Goal: Find specific page/section: Find specific page/section

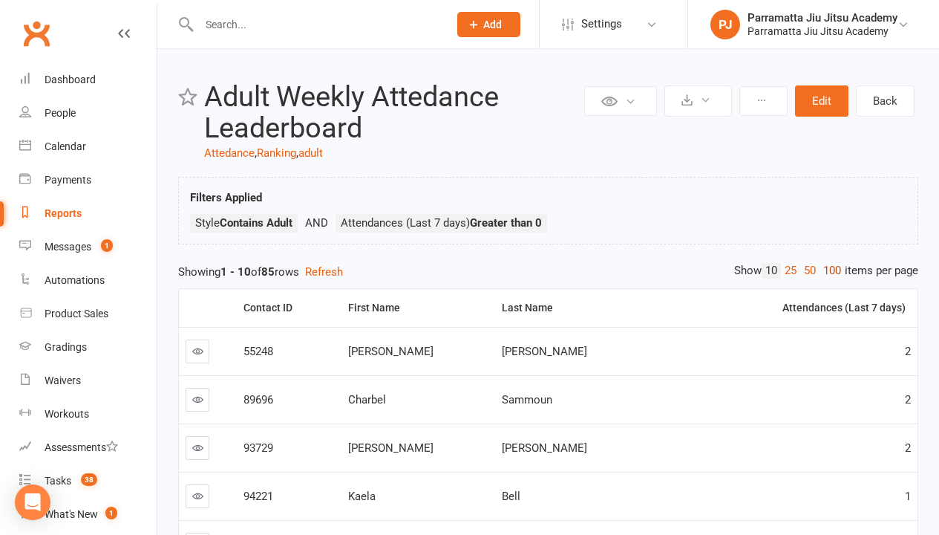
click at [829, 270] on link "100" at bounding box center [832, 271] width 25 height 16
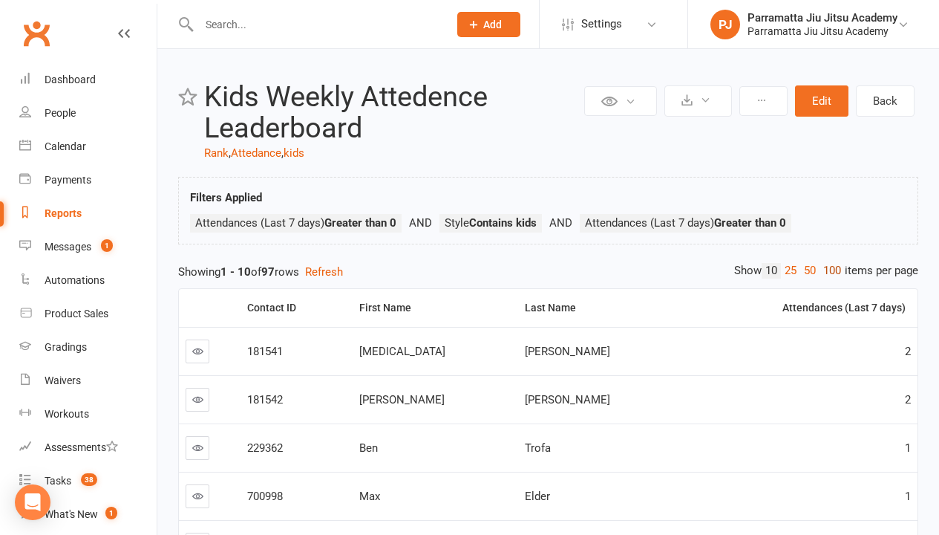
click at [829, 270] on link "100" at bounding box center [832, 271] width 25 height 16
